Goal: Task Accomplishment & Management: Use online tool/utility

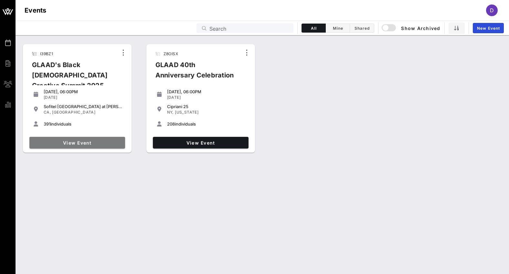
click at [81, 143] on span "View Event" at bounding box center [77, 142] width 90 height 5
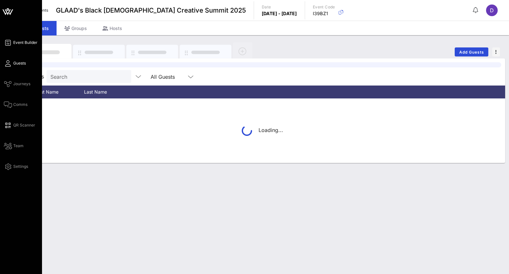
click at [11, 44] on link "Event Builder" at bounding box center [21, 43] width 34 height 8
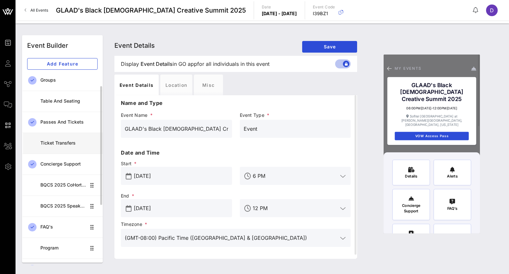
scroll to position [26, 0]
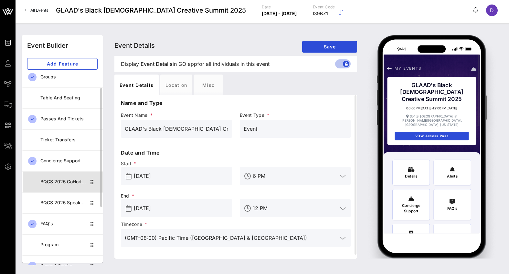
click at [55, 183] on div "BQCS 2025 CoHort Guestbook" at bounding box center [63, 181] width 46 height 5
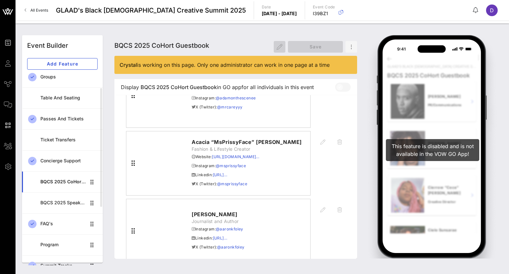
scroll to position [3624, 0]
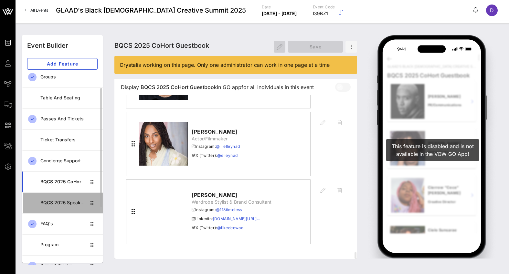
click at [65, 203] on div "BQCS 2025 Speaker Lineup" at bounding box center [63, 202] width 46 height 5
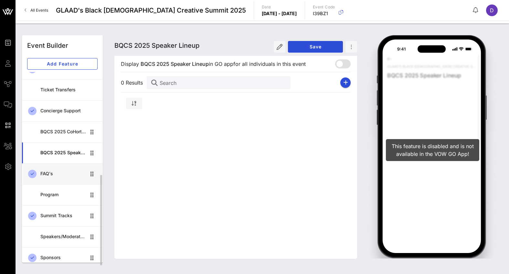
scroll to position [121, 0]
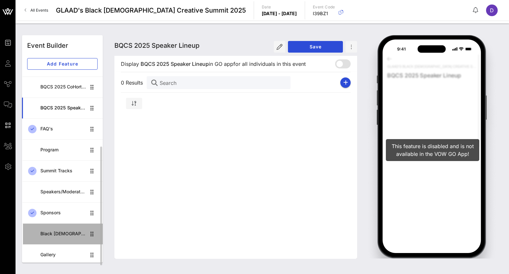
click at [62, 232] on div "Black [DEMOGRAPHIC_DATA] Creative Summit CoHort" at bounding box center [63, 233] width 46 height 5
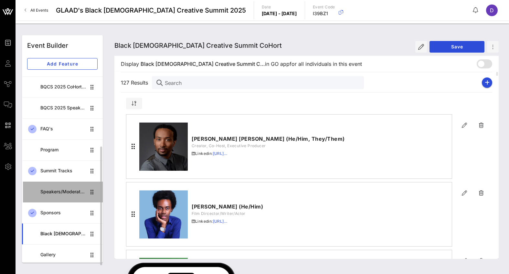
click at [60, 191] on div "Speakers/Moderators" at bounding box center [63, 191] width 46 height 5
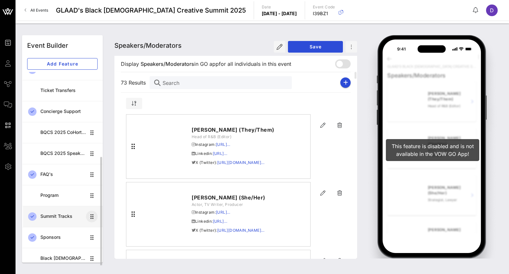
scroll to position [49, 0]
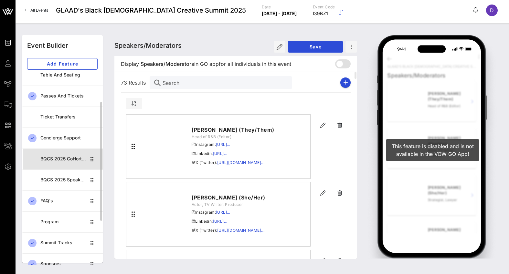
click at [73, 160] on div "BQCS 2025 CoHort Guestbook" at bounding box center [63, 158] width 46 height 5
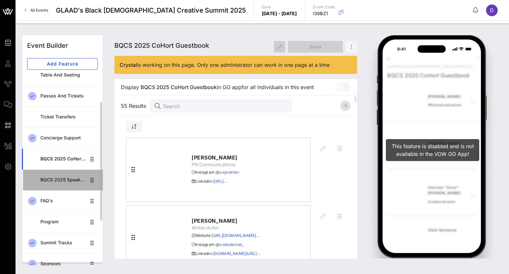
click at [69, 179] on div "BQCS 2025 Speaker Lineup" at bounding box center [63, 179] width 46 height 5
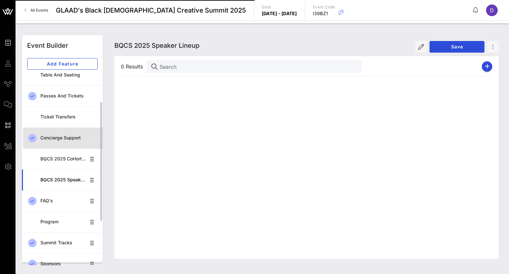
click at [68, 134] on div "Concierge Support" at bounding box center [68, 137] width 57 height 13
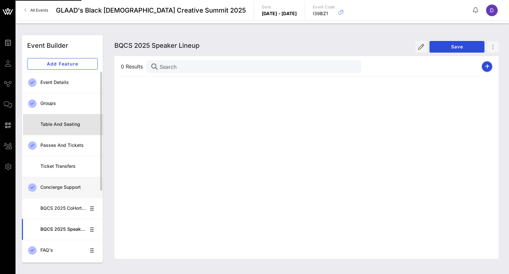
click at [68, 134] on link "Table and Seating" at bounding box center [62, 124] width 81 height 21
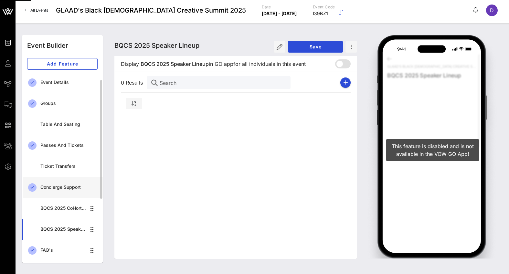
scroll to position [121, 0]
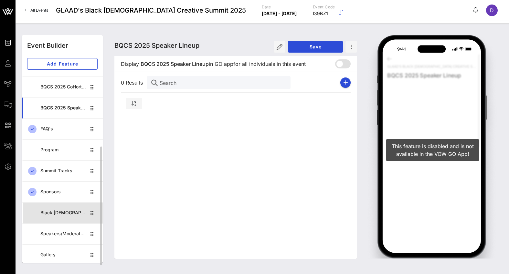
click at [61, 212] on div "Black [DEMOGRAPHIC_DATA] Creative Summit CoHort" at bounding box center [63, 212] width 46 height 5
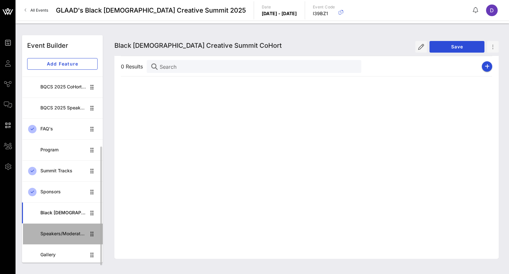
click at [63, 234] on div "Speakers/Moderators" at bounding box center [63, 233] width 46 height 5
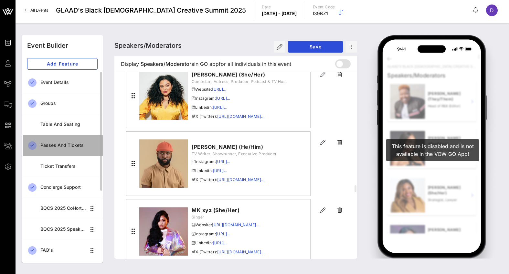
click at [65, 152] on div "Passes and Tickets" at bounding box center [68, 145] width 57 height 13
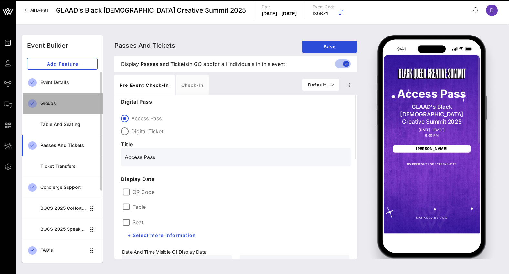
click at [65, 108] on div "Groups" at bounding box center [68, 103] width 57 height 13
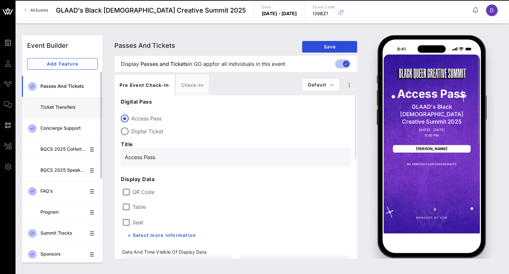
scroll to position [90, 0]
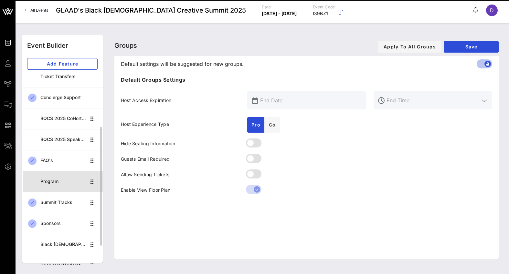
click at [56, 180] on div "Program" at bounding box center [63, 181] width 46 height 5
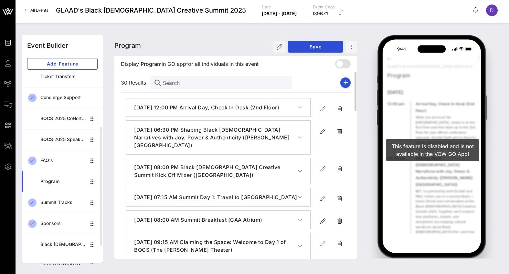
click at [303, 107] on button "[DATE] 12:00 PM Arrival Day, Check In Desk (2nd Floor)" at bounding box center [218, 108] width 184 height 18
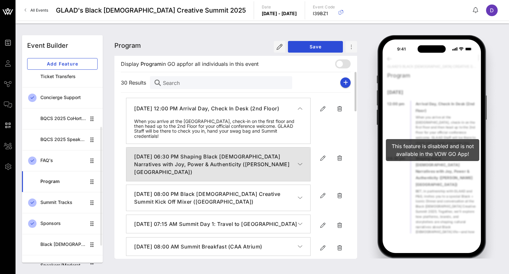
click at [301, 161] on icon "button" at bounding box center [300, 164] width 5 height 6
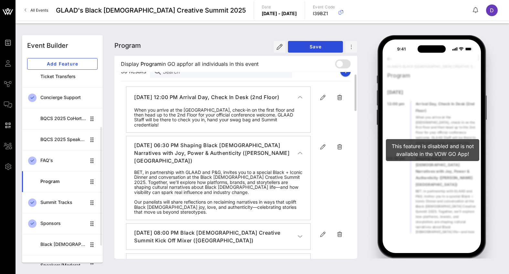
scroll to position [18, 0]
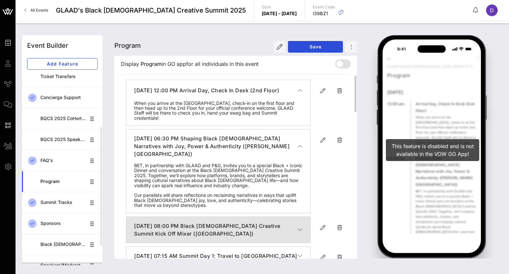
click at [295, 227] on h4 "[DATE] 08:00 PM Black [DEMOGRAPHIC_DATA] Creative Summit Kick Off Mixer ([GEOGR…" at bounding box center [215, 230] width 163 height 16
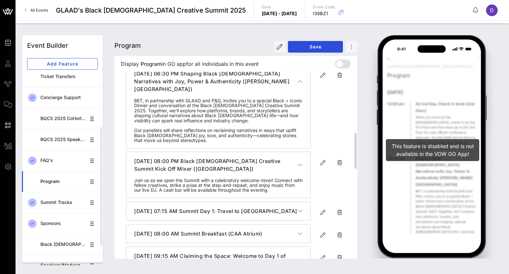
scroll to position [121, 0]
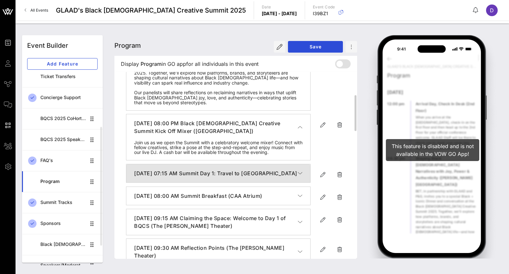
click at [303, 168] on button "[DATE] 07:15 AM Summit Day 1: Travel to [GEOGRAPHIC_DATA]" at bounding box center [218, 173] width 184 height 18
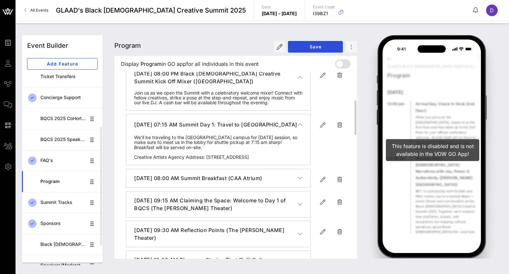
scroll to position [176, 0]
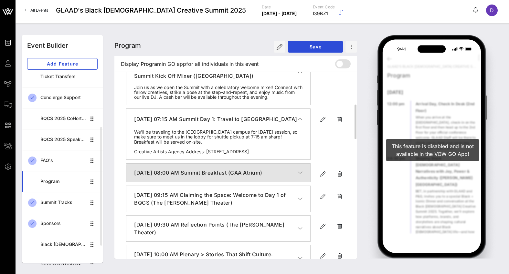
click at [302, 171] on button "[DATE] 08:00 AM Summit Breakfast (CAA Atrium)" at bounding box center [218, 173] width 184 height 18
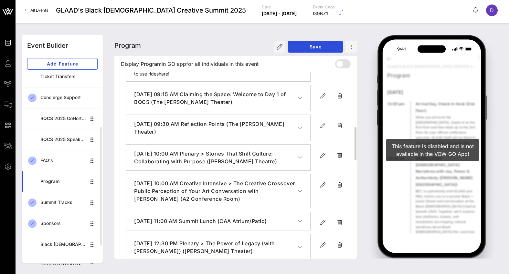
scroll to position [310, 0]
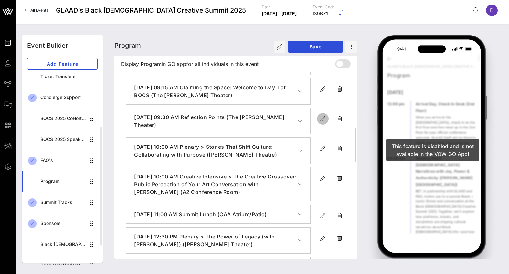
click at [321, 121] on icon "button" at bounding box center [323, 119] width 8 height 8
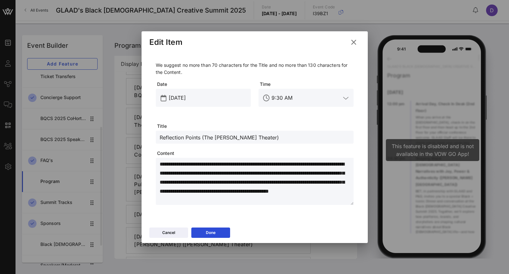
drag, startPoint x: 206, startPoint y: 139, endPoint x: 303, endPoint y: 141, distance: 96.6
click at [303, 141] on input "Reflection Points (The [PERSON_NAME] Theater)" at bounding box center [255, 137] width 190 height 8
drag, startPoint x: 202, startPoint y: 138, endPoint x: 280, endPoint y: 141, distance: 77.9
click at [280, 141] on input "Reflection Points ([PERSON_NAME] Theater)" at bounding box center [255, 137] width 190 height 8
type input "Reflection Points ([PERSON_NAME] Theater)"
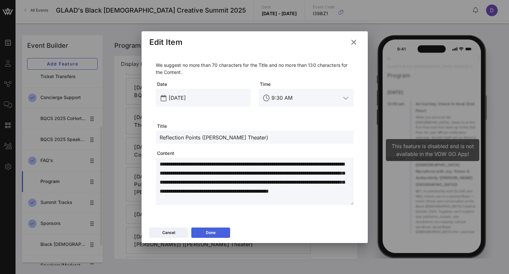
click at [211, 230] on button "Done" at bounding box center [210, 233] width 39 height 10
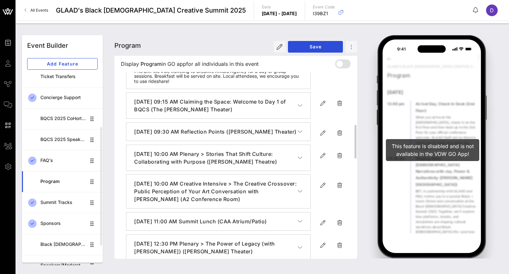
scroll to position [296, 0]
click at [325, 160] on icon "button" at bounding box center [323, 156] width 8 height 8
type input "[DATE]"
type input "10 AM"
type input "Plenary > Stories That Shift Culture: Collaborating with Purpose ([PERSON_NAME]…"
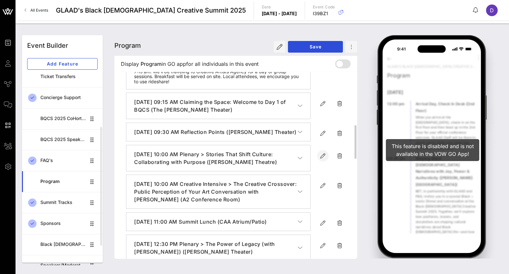
type textarea "**********"
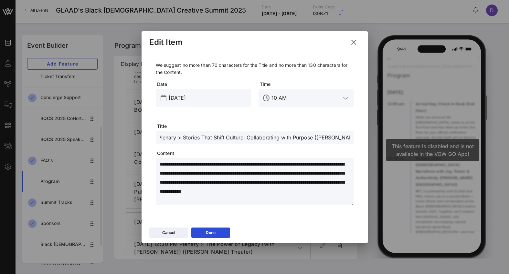
drag, startPoint x: 316, startPoint y: 137, endPoint x: 370, endPoint y: 138, distance: 53.6
click at [370, 138] on div "Event Builder Guests Journeys Comms QR Scanner Team Settings GLAAD's Black [DEM…" at bounding box center [254, 137] width 509 height 274
paste input "[PERSON_NAME] Theater"
click at [317, 138] on input "Plenary > Stories That Shift Culture: Collaborating with Purpose ([PERSON_NAME]…" at bounding box center [255, 137] width 190 height 8
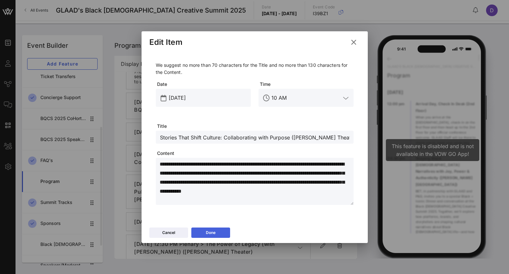
type input "Plenary > Stories That Shift Culture: Collaborating with Purpose ([PERSON_NAME]…"
click at [223, 231] on button "Done" at bounding box center [210, 233] width 39 height 10
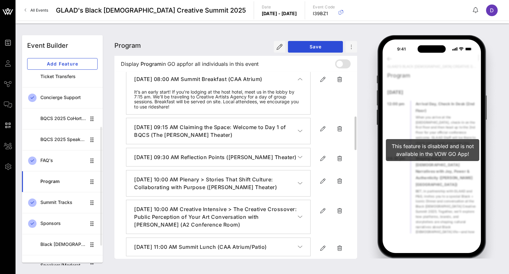
scroll to position [266, 0]
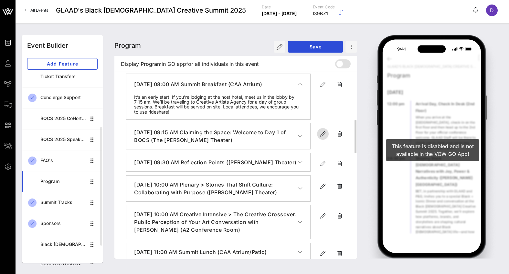
click at [320, 137] on icon "button" at bounding box center [323, 134] width 8 height 8
type input "[DATE]"
type input "9:15 AM"
type input "Claiming the Space: Welcome to Day 1 of BQCS (The [PERSON_NAME] Theater)"
type textarea "**********"
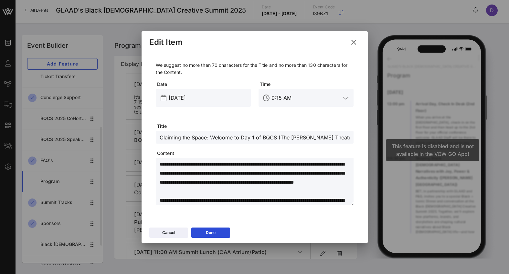
click at [275, 138] on input "Claiming the Space: Welcome to Day 1 of BQCS (The [PERSON_NAME] Theater)" at bounding box center [255, 137] width 190 height 8
drag, startPoint x: 276, startPoint y: 138, endPoint x: 336, endPoint y: 139, distance: 60.1
click at [337, 139] on input "Claiming the Space: Welcome to Day 1 of BQCS (The [PERSON_NAME] Theater)" at bounding box center [255, 137] width 190 height 8
paste input "[PERSON_NAME]"
type input "Claiming the Space: Welcome to Day 1 of BQCS ([PERSON_NAME] Theater)"
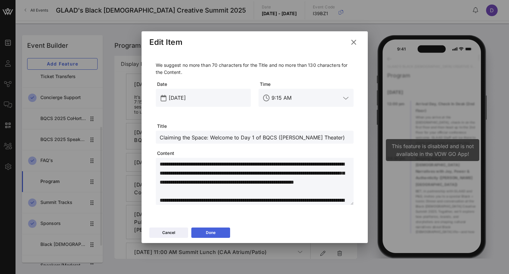
click at [217, 232] on button "Done" at bounding box center [210, 233] width 39 height 10
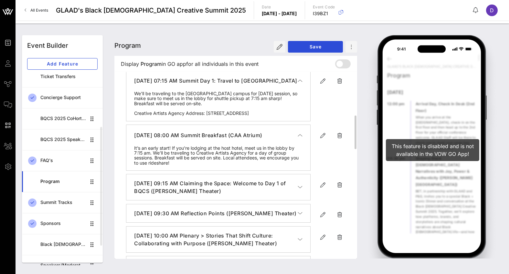
scroll to position [212, 0]
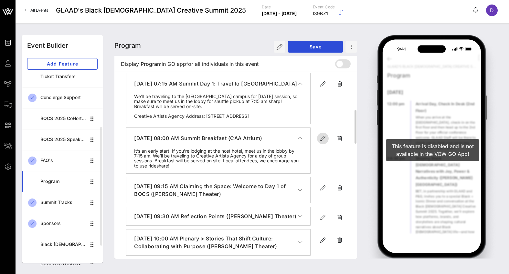
click at [320, 135] on icon "button" at bounding box center [323, 139] width 8 height 8
type input "[DATE]"
type input "8 AM"
type input "Summit Breakfast (CAA Atrium)"
type textarea "**********"
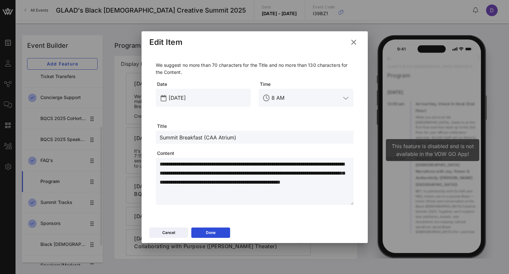
drag, startPoint x: 206, startPoint y: 137, endPoint x: 235, endPoint y: 137, distance: 28.8
click at [235, 137] on input "Summit Breakfast (CAA Atrium)" at bounding box center [255, 137] width 190 height 8
paste input "2nd Floor Lounge + Patio"
type input "Summit Breakfast (2nd Floor Lounge + Patio)"
click at [215, 235] on div "Done" at bounding box center [211, 233] width 10 height 6
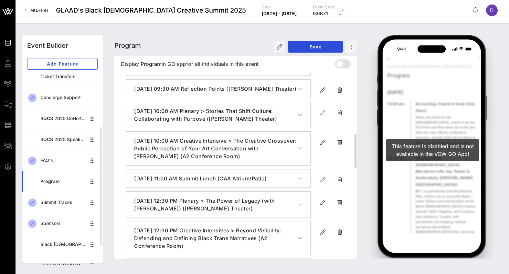
scroll to position [349, 0]
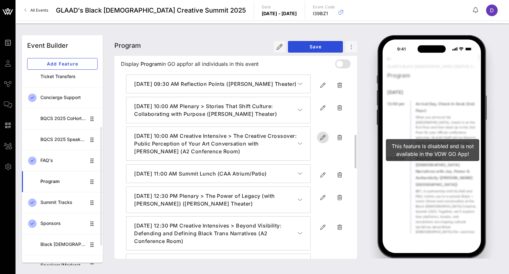
click at [322, 141] on icon "button" at bounding box center [323, 138] width 8 height 8
type input "[DATE]"
type input "10 AM"
type input "Creative Intensive > The Creative Crossover: Public Perception of Your Art Conv…"
type textarea "**********"
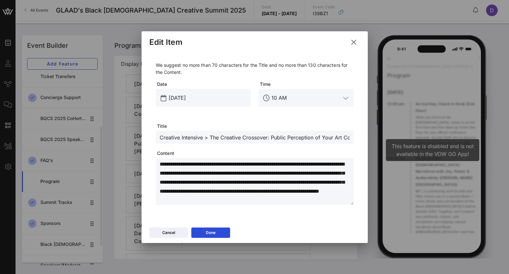
drag, startPoint x: 323, startPoint y: 138, endPoint x: 243, endPoint y: 137, distance: 79.8
click at [243, 137] on input "Creative Intensive > The Creative Crossover: Public Perception of Your Art Conv…" at bounding box center [255, 137] width 190 height 8
drag, startPoint x: 243, startPoint y: 137, endPoint x: 359, endPoint y: 138, distance: 115.3
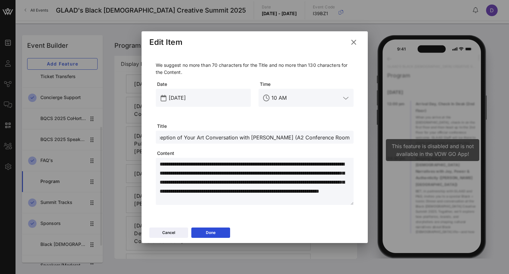
click at [359, 138] on div "**********" at bounding box center [254, 134] width 211 height 167
click at [326, 133] on input "Creative Intensive > The Creative Crossover: Public Perception of Your Art Conv…" at bounding box center [255, 137] width 190 height 8
click at [304, 140] on input "Creative Intensive > The Creative Crossover: Public Perception of Your Art Conv…" at bounding box center [255, 137] width 190 height 8
type input "Creative Intensive > The Creative Crossover: Public Perception of Your Art Conv…"
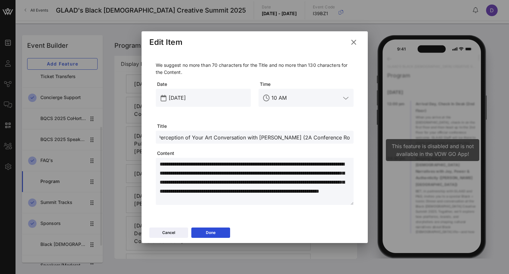
scroll to position [0, 0]
click at [223, 226] on div "Cancel Done" at bounding box center [255, 234] width 226 height 19
click at [223, 232] on button "Done" at bounding box center [210, 233] width 39 height 10
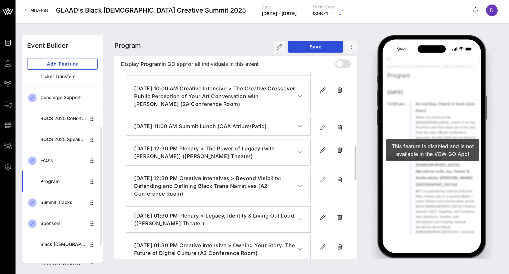
scroll to position [399, 0]
